Goal: Task Accomplishment & Management: Manage account settings

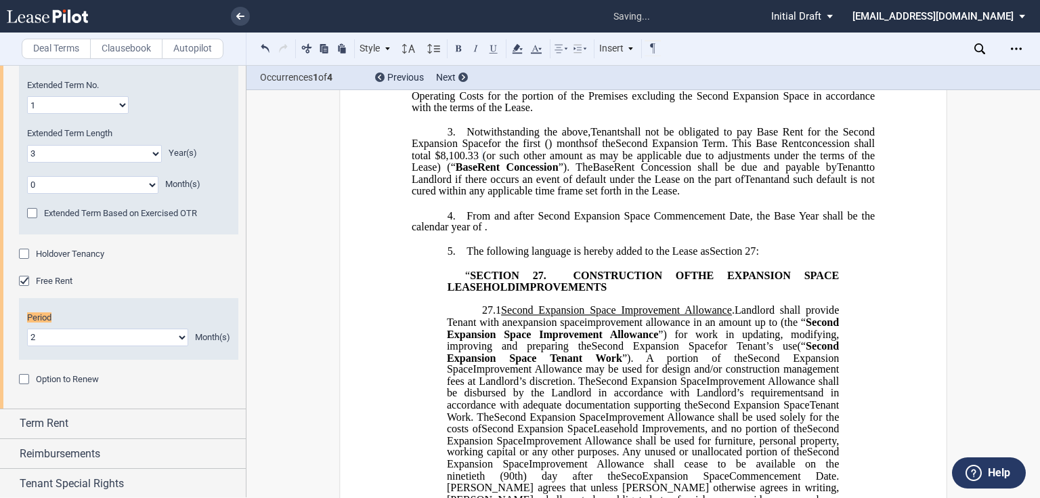
scroll to position [271, 0]
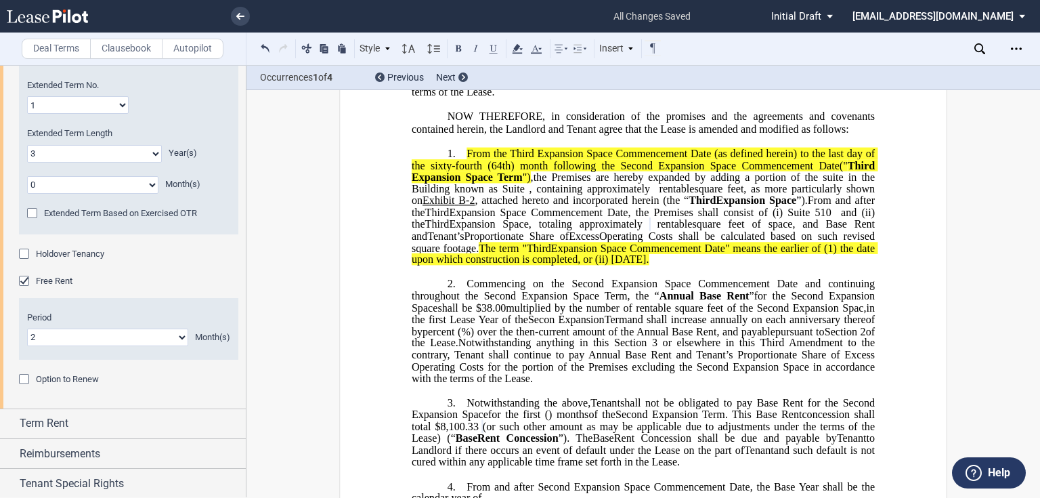
click at [613, 171] on span "From the Third Expansion Space Commencement Date (as defined herein) to the las…" at bounding box center [645, 159] width 466 height 24
click at [745, 384] on span "Notwithstanding anything in this Section 3 or elsewhere in this Third Amendment…" at bounding box center [645, 359] width 466 height 47
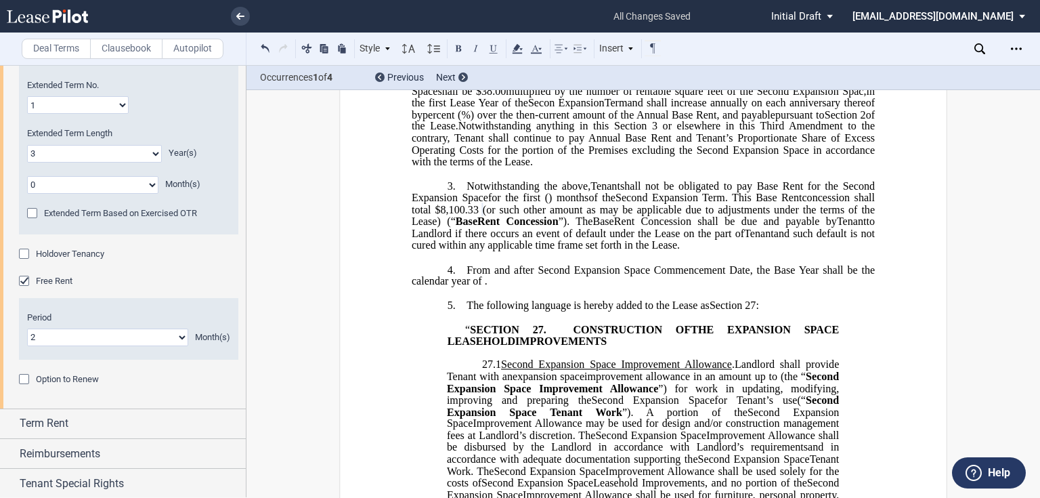
scroll to position [108, 0]
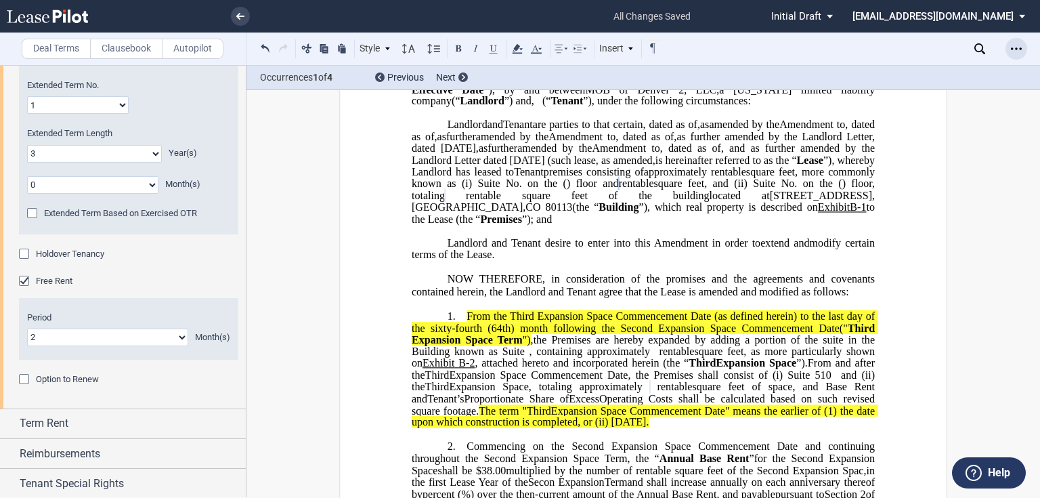
click at [1013, 57] on div "Open Lease options menu" at bounding box center [1016, 49] width 22 height 22
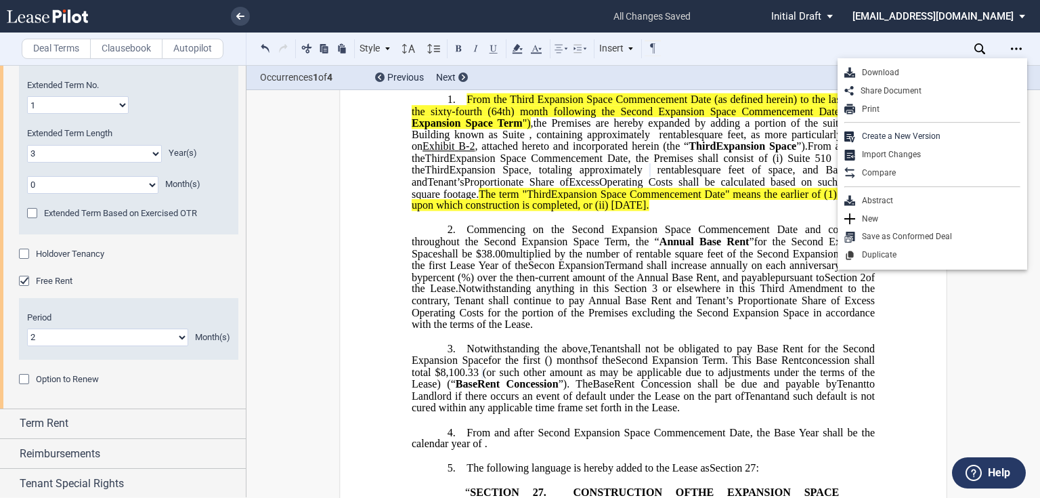
scroll to position [379, 0]
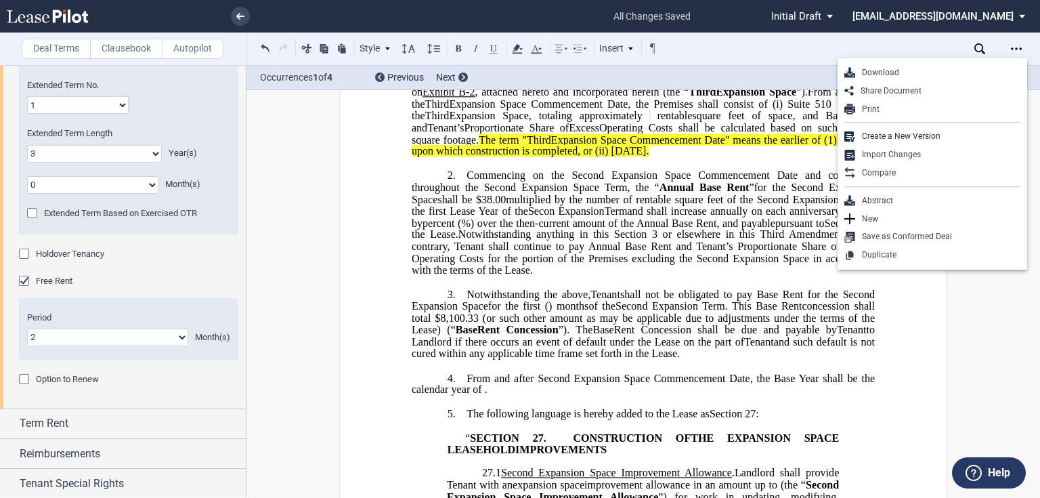
click at [562, 229] on span "%) over the then-current amount of the Annual Base Rent, and payable" at bounding box center [618, 223] width 314 height 12
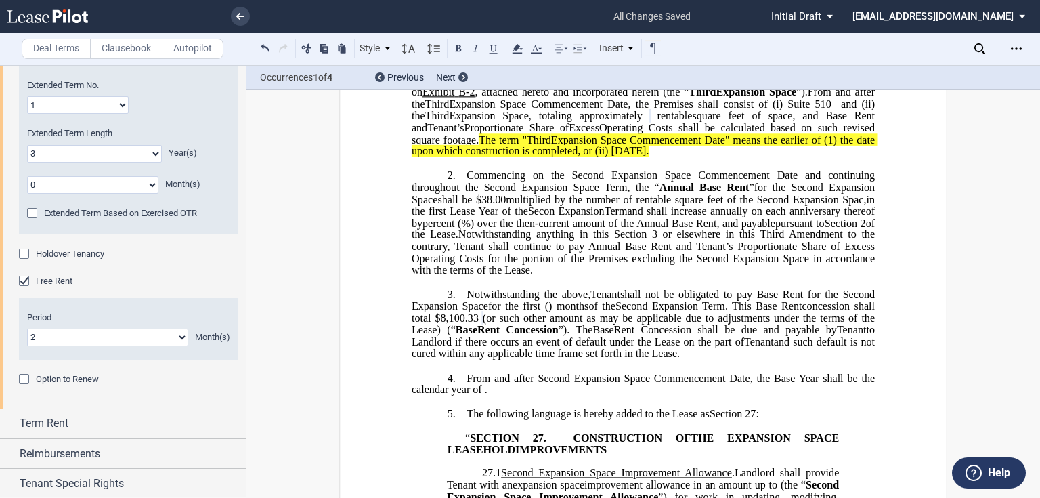
click at [590, 193] on span "Commencing on the Second Expansion Space Commencement Date and continuing throu…" at bounding box center [645, 181] width 466 height 24
click at [588, 193] on span "Commencing on the Second Expansion Space Commencement Date and continuing throu…" at bounding box center [645, 181] width 466 height 24
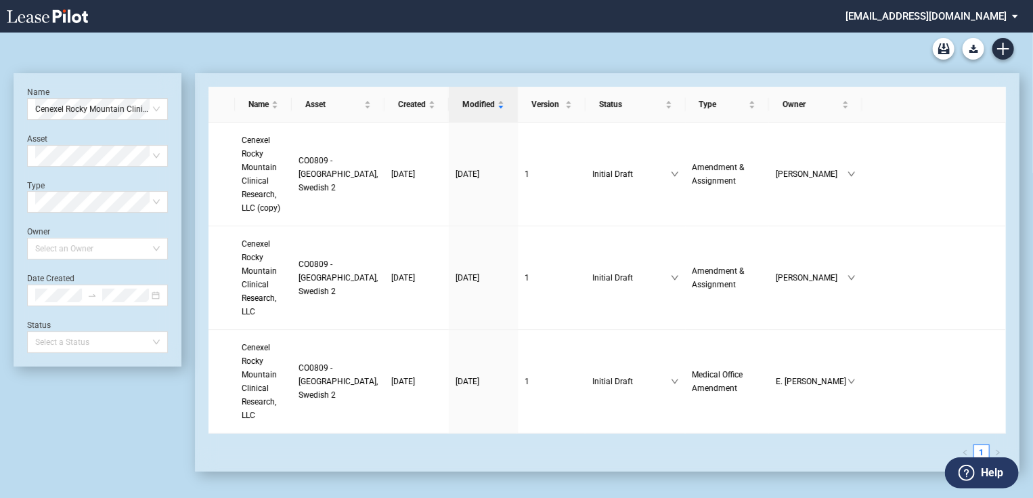
click at [994, 16] on md-select "jlarce@healthpeak.com Admin Area Settings Sign Out" at bounding box center [936, 15] width 185 height 30
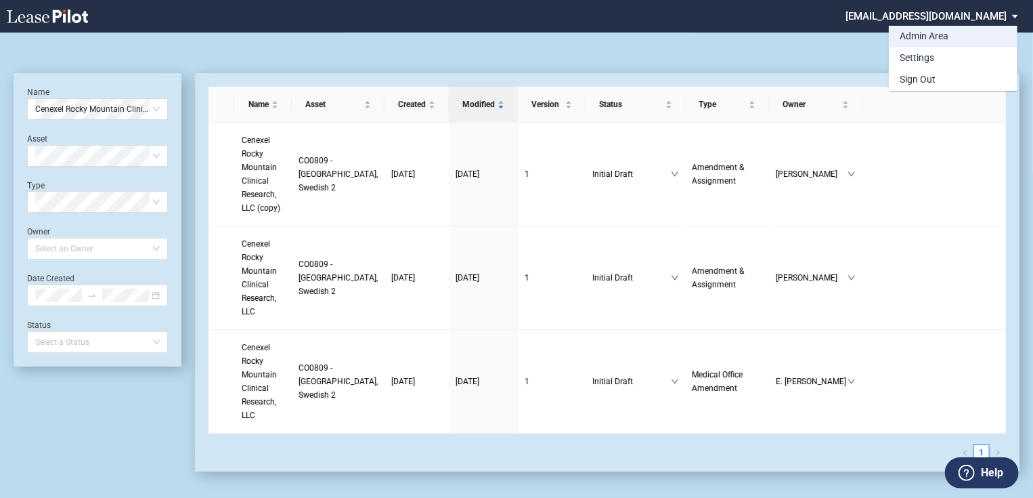
click at [934, 39] on div "Admin Area" at bounding box center [924, 37] width 49 height 14
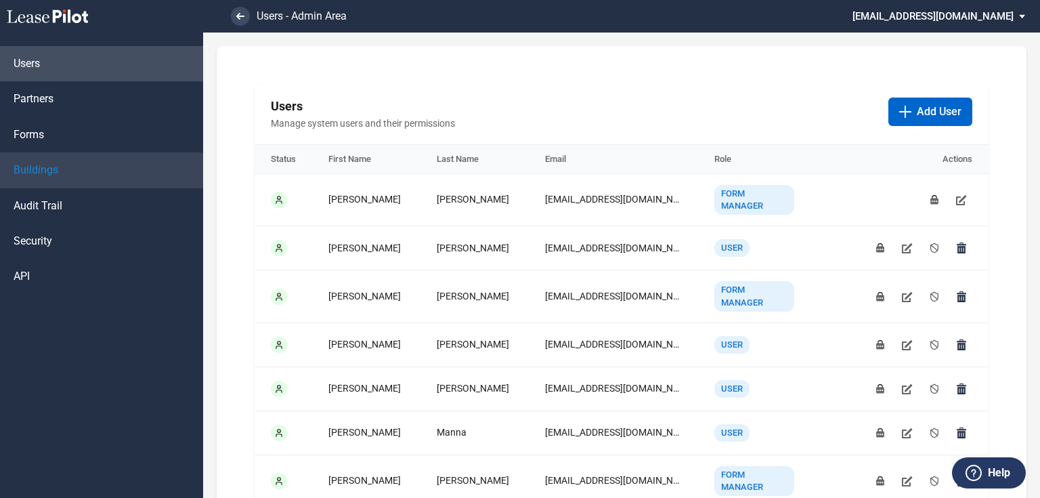
click at [27, 180] on link "Buildings" at bounding box center [101, 169] width 203 height 35
